Goal: Transaction & Acquisition: Purchase product/service

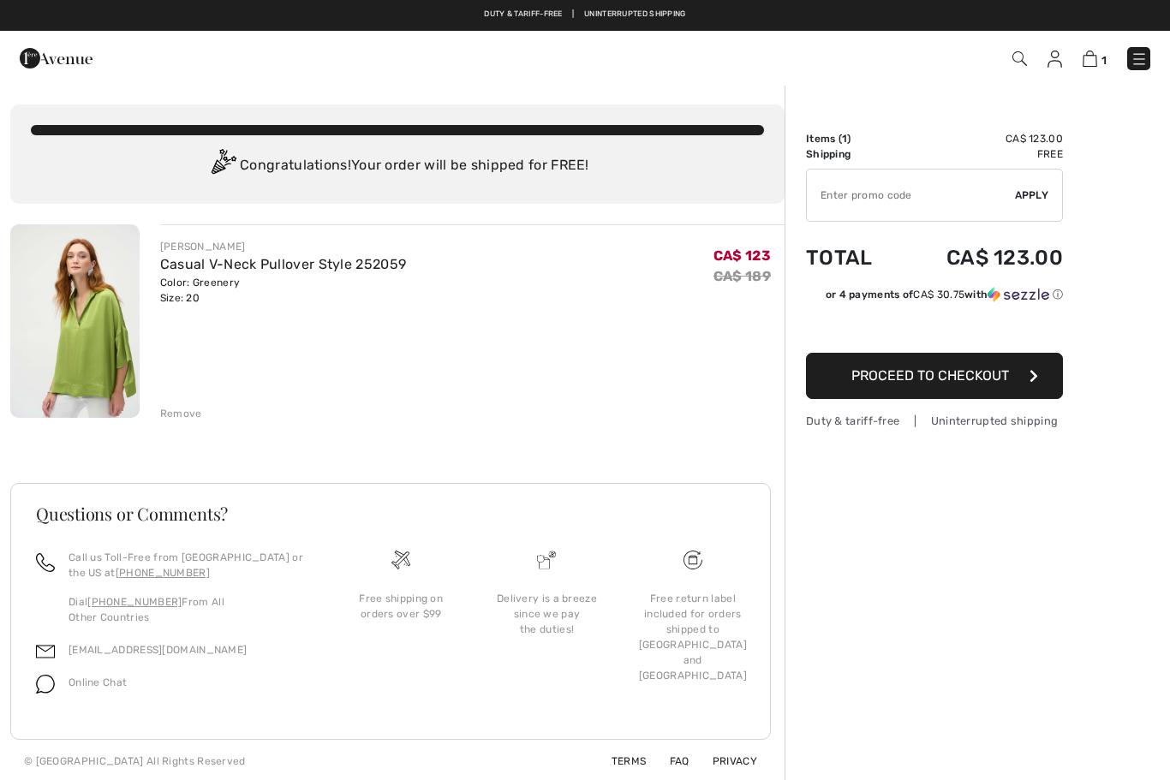
click at [51, 386] on img at bounding box center [74, 321] width 129 height 194
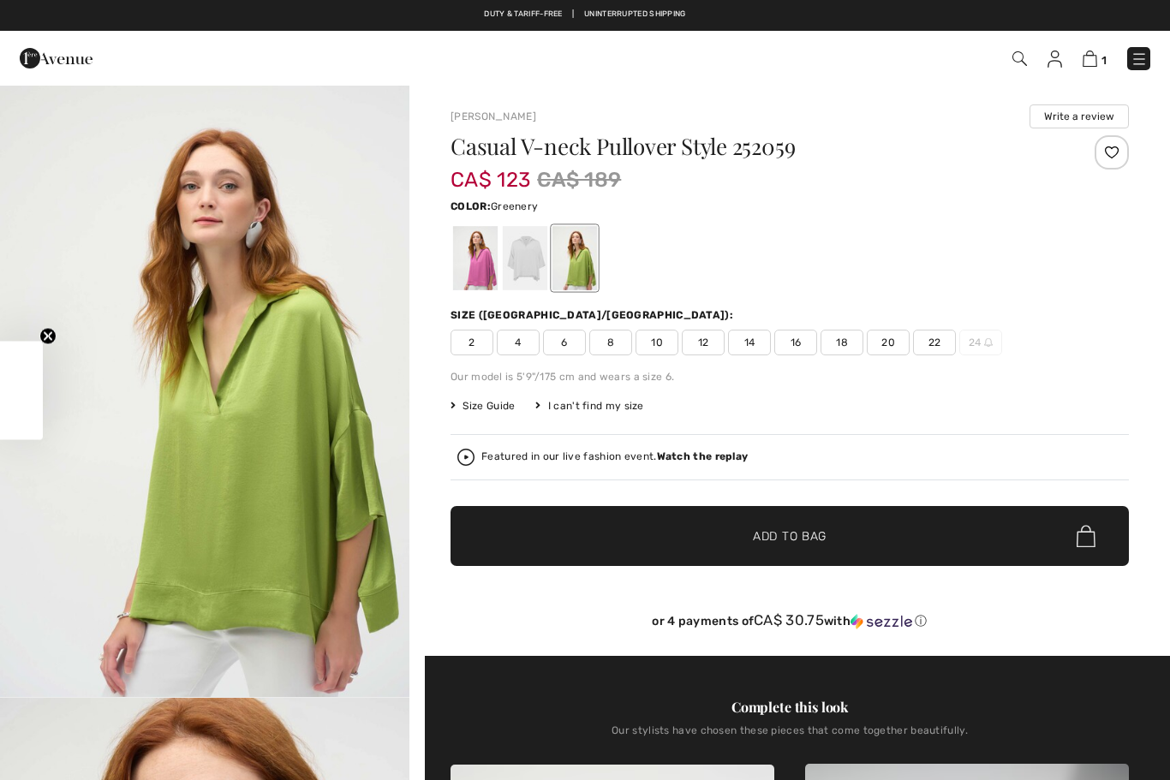
checkbox input "true"
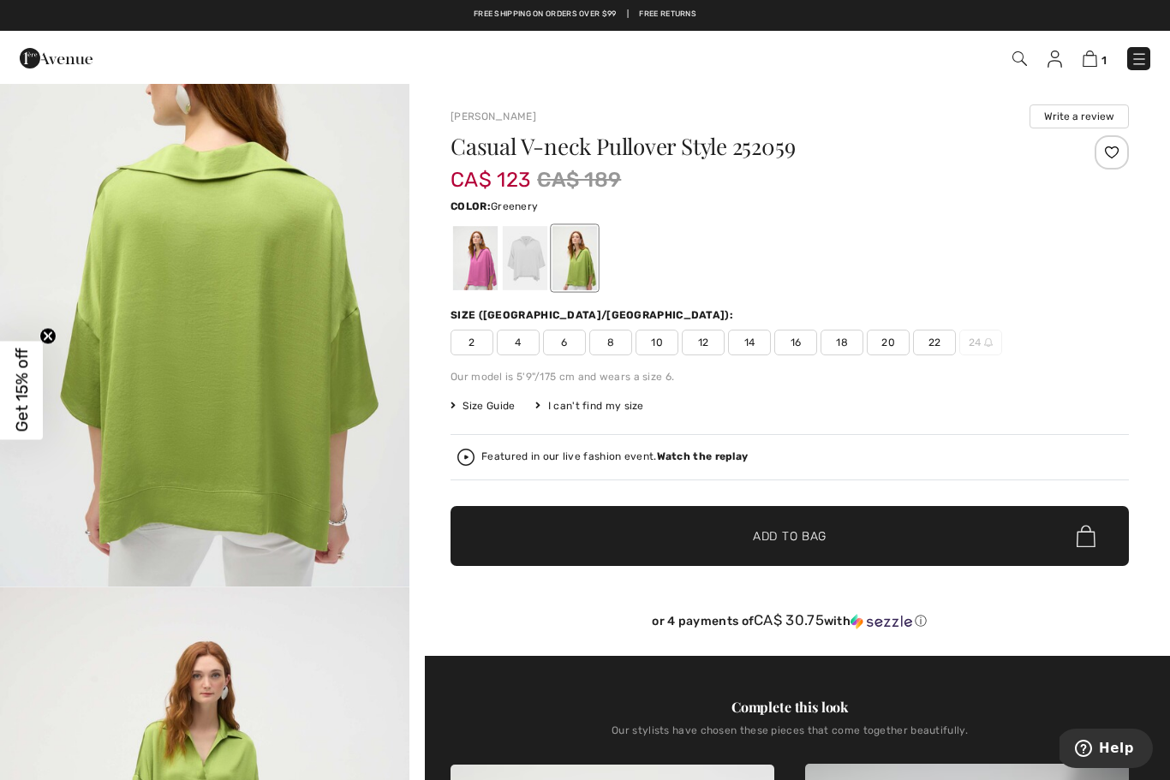
scroll to position [1920, 0]
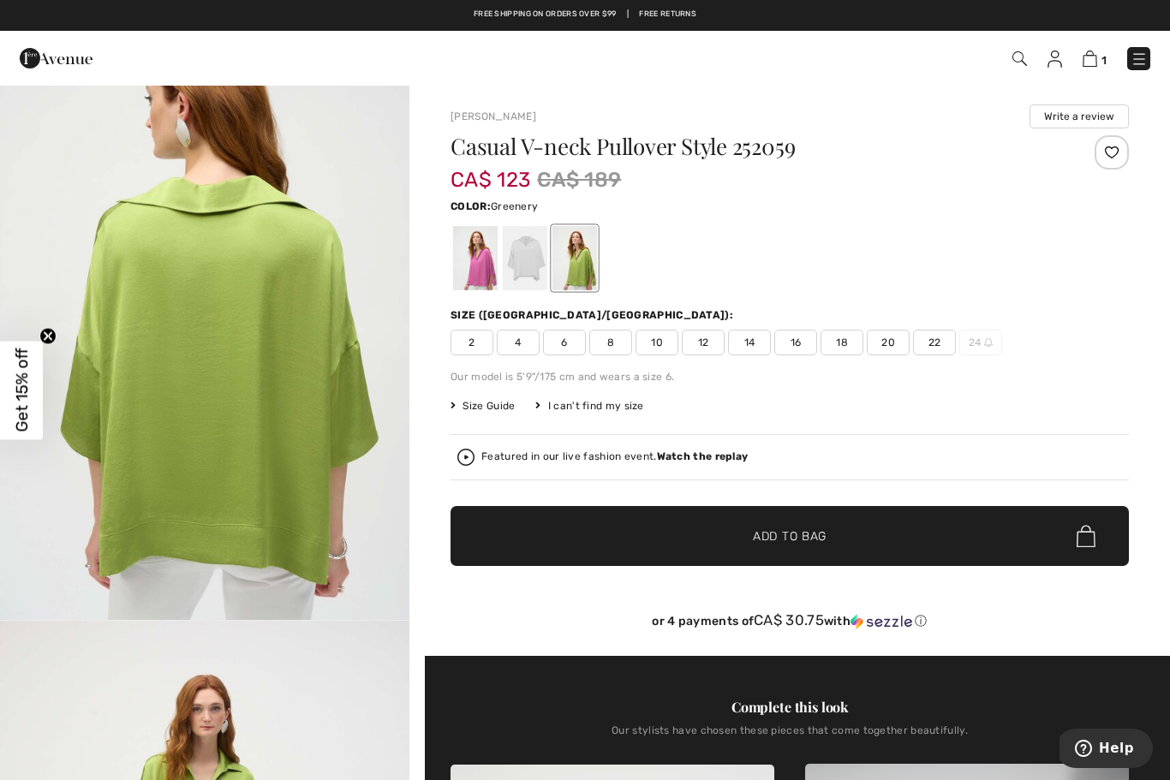
click at [23, 397] on span "Get 15% off" at bounding box center [22, 391] width 20 height 84
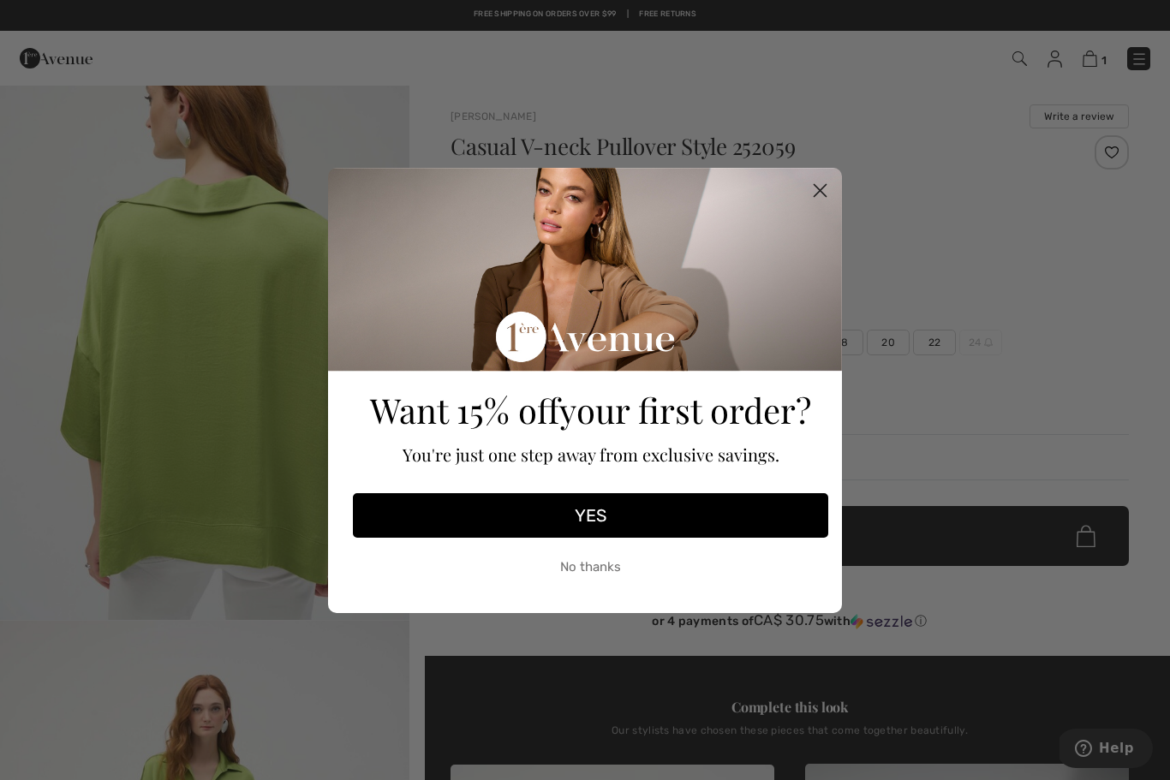
click at [826, 199] on circle "Close dialog" at bounding box center [820, 190] width 28 height 28
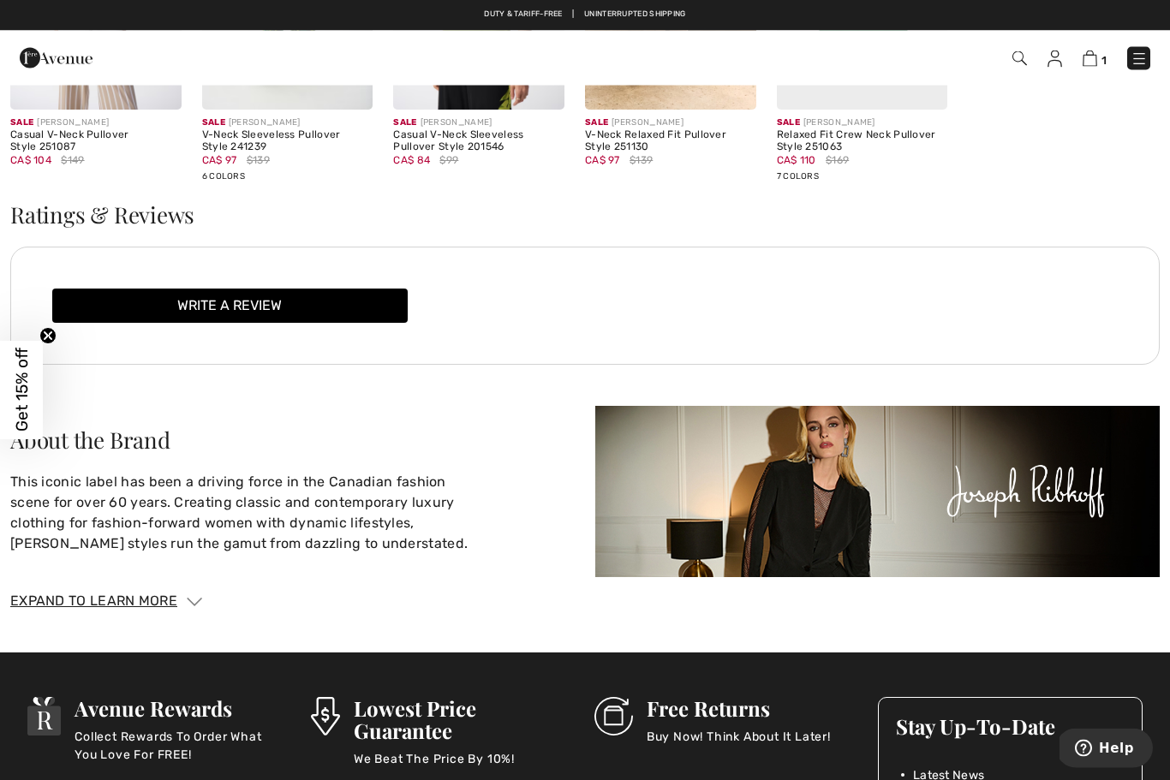
scroll to position [2265, 0]
